Goal: Navigation & Orientation: Find specific page/section

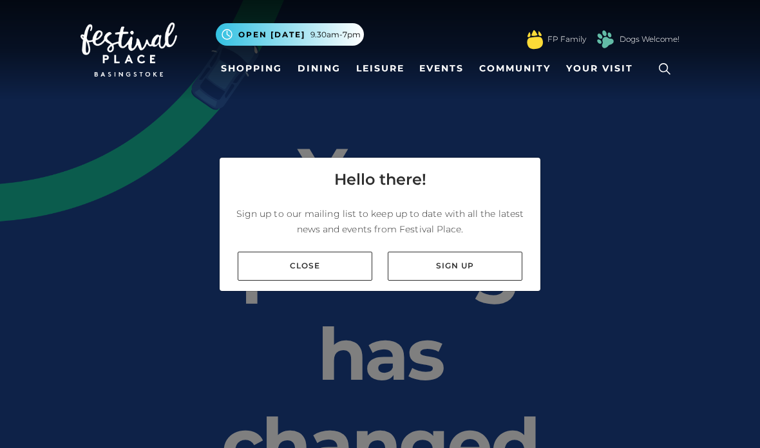
click at [329, 281] on link "Close" at bounding box center [305, 266] width 135 height 29
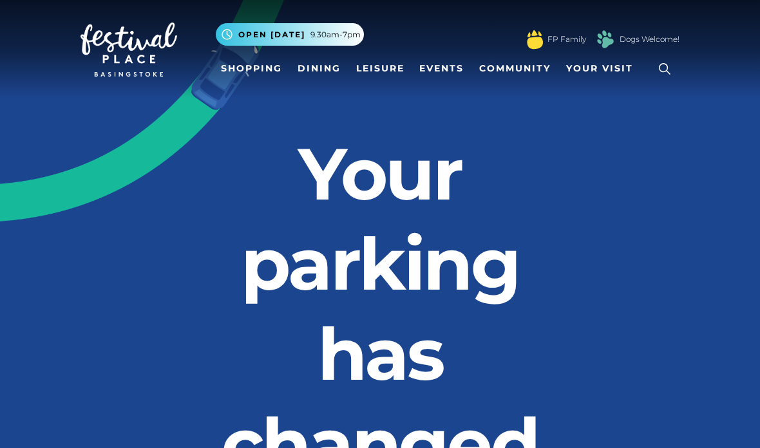
click at [613, 72] on span "Your Visit" at bounding box center [599, 69] width 67 height 14
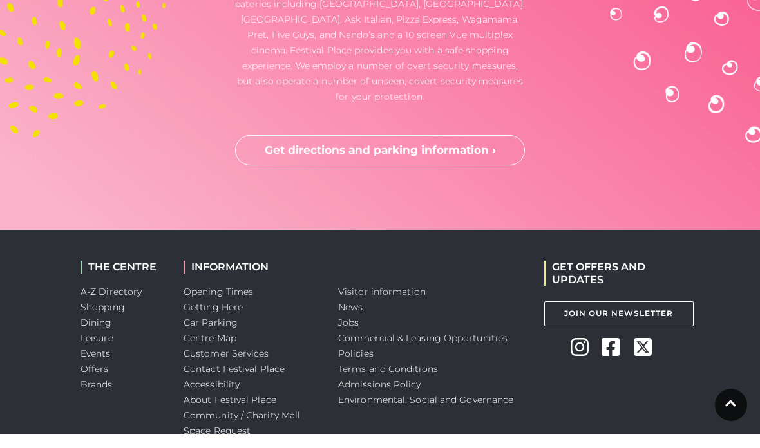
scroll to position [3866, 0]
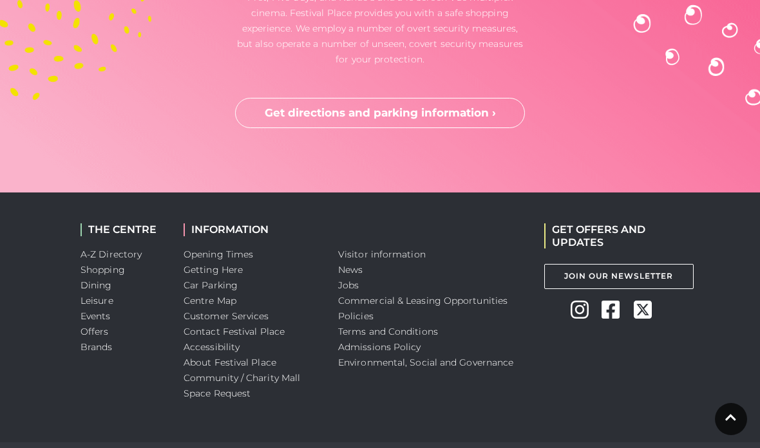
click at [247, 249] on link "Opening Times" at bounding box center [219, 255] width 70 height 12
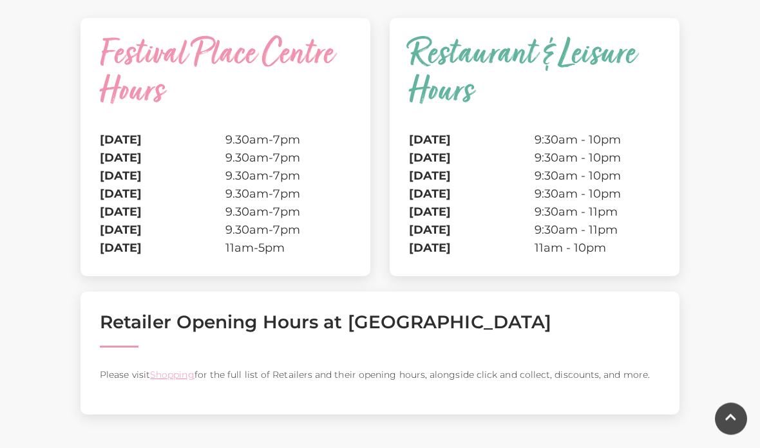
scroll to position [356, 0]
click at [180, 379] on link "Shopping" at bounding box center [172, 375] width 44 height 12
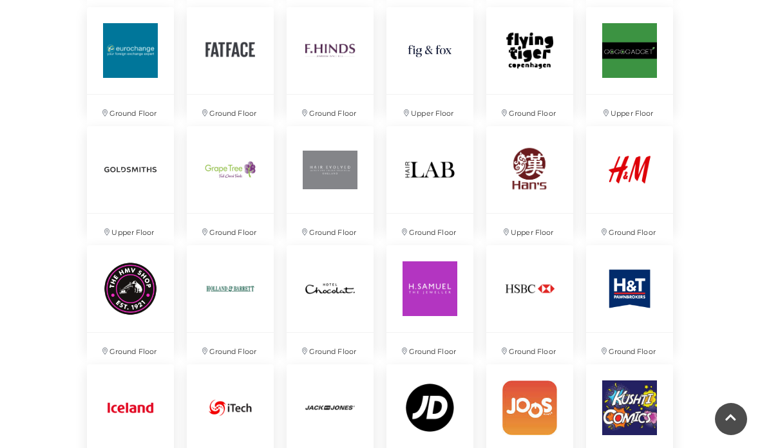
scroll to position [1398, 0]
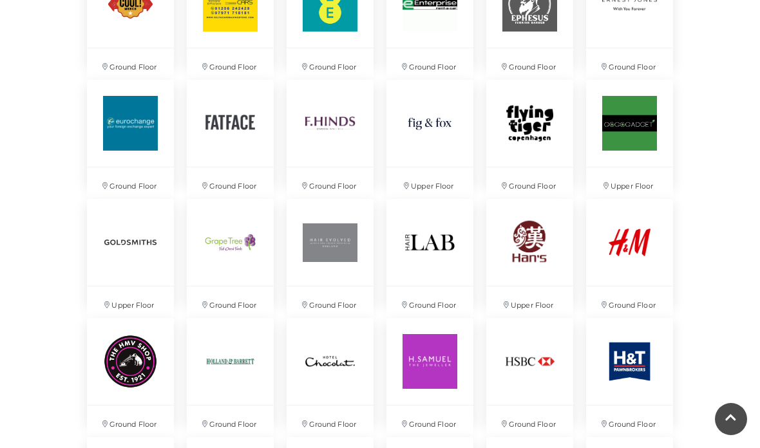
click at [249, 144] on img at bounding box center [230, 123] width 87 height 87
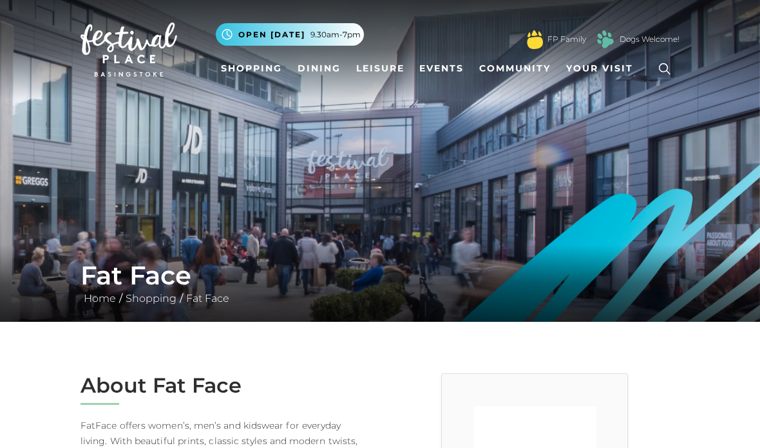
click at [325, 72] on link "Dining" at bounding box center [318, 69] width 53 height 24
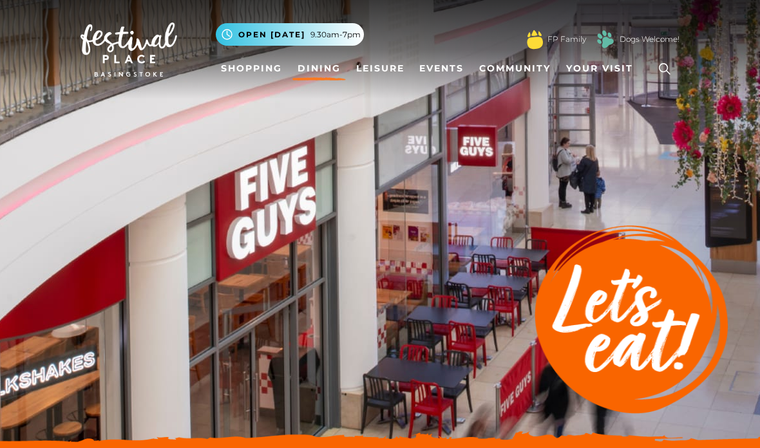
click at [390, 75] on link "Leisure" at bounding box center [380, 69] width 59 height 24
